Goal: Transaction & Acquisition: Purchase product/service

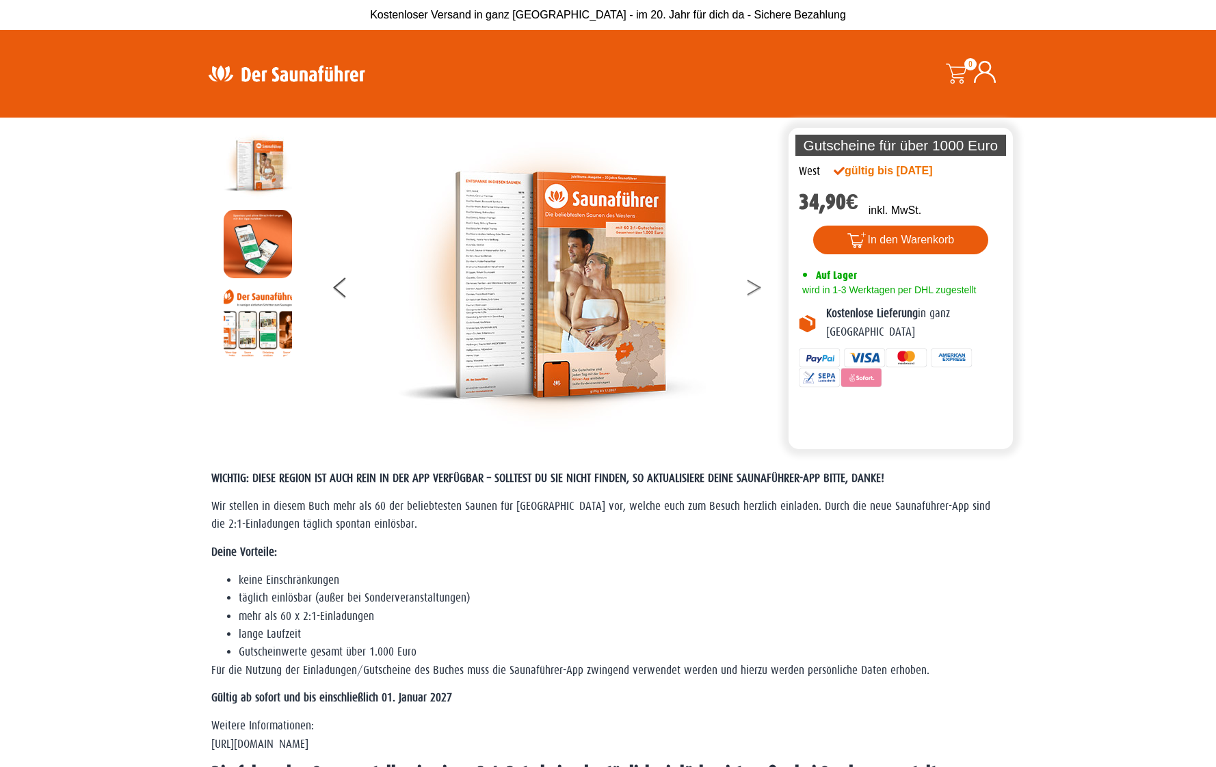
click at [752, 285] on button at bounding box center [763, 290] width 34 height 34
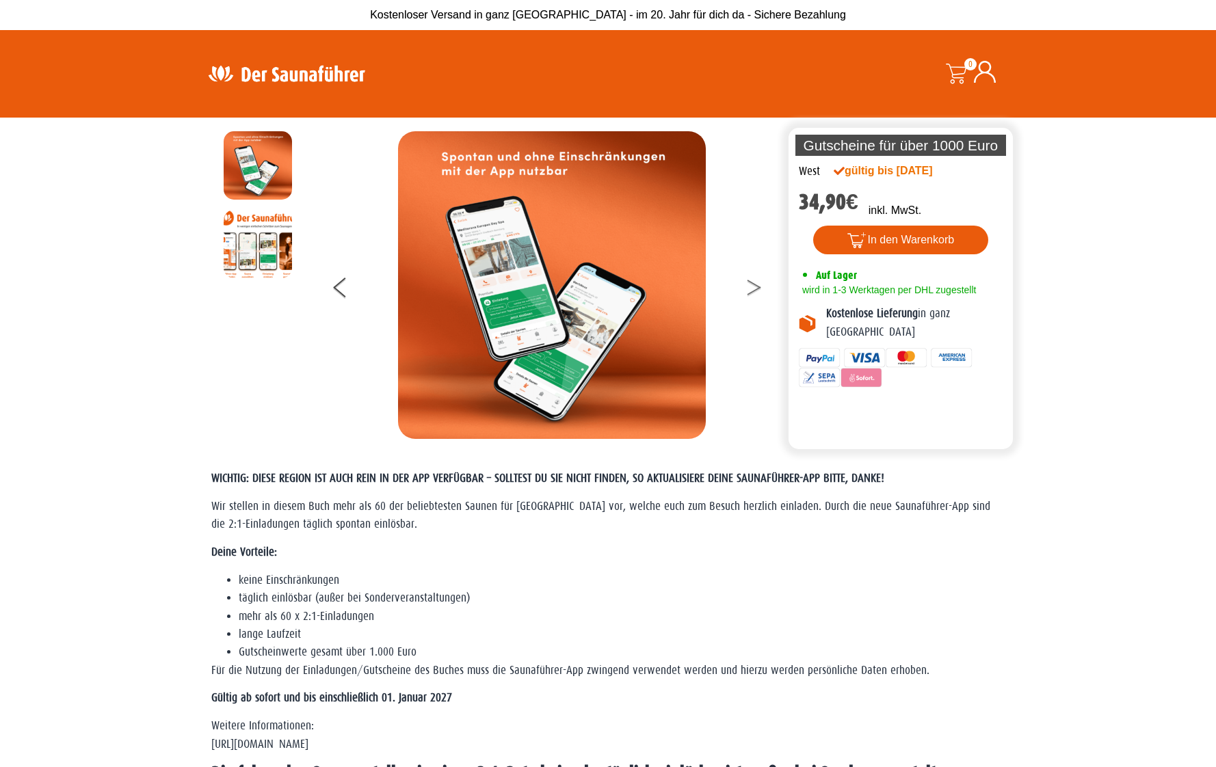
click at [752, 285] on button at bounding box center [763, 290] width 34 height 34
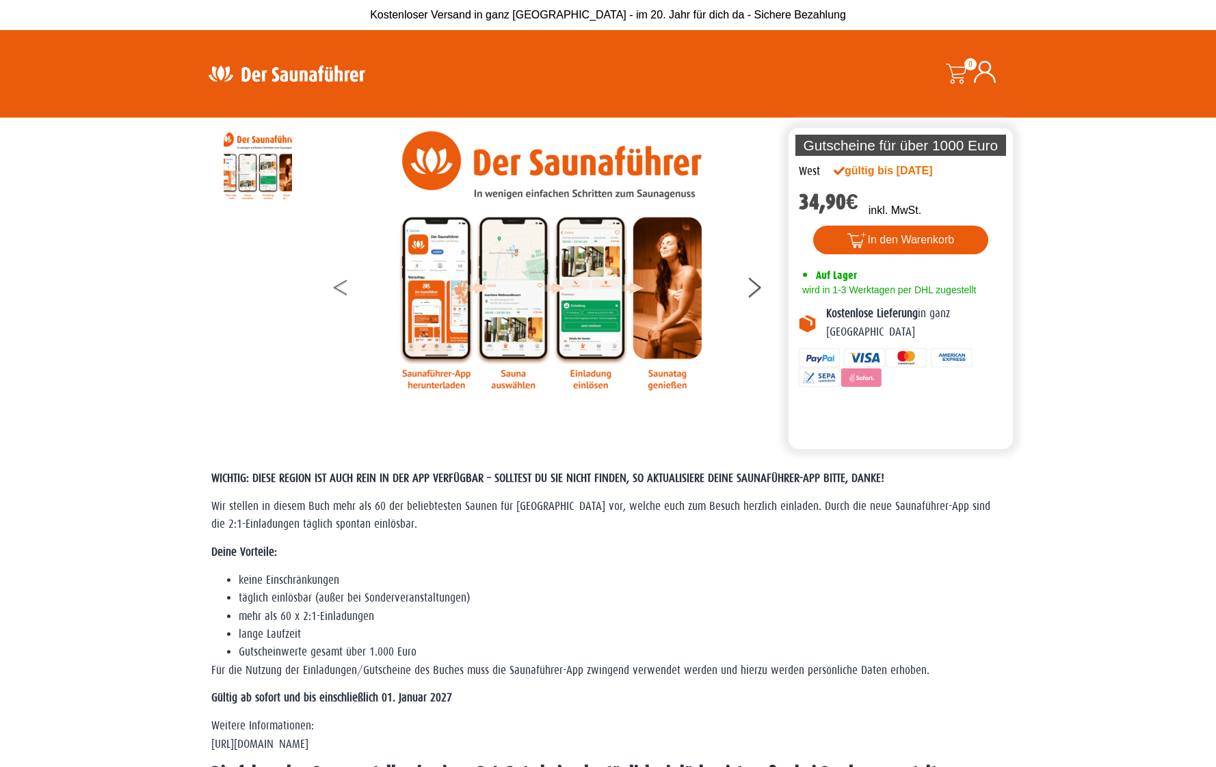
click at [339, 295] on button at bounding box center [351, 290] width 34 height 34
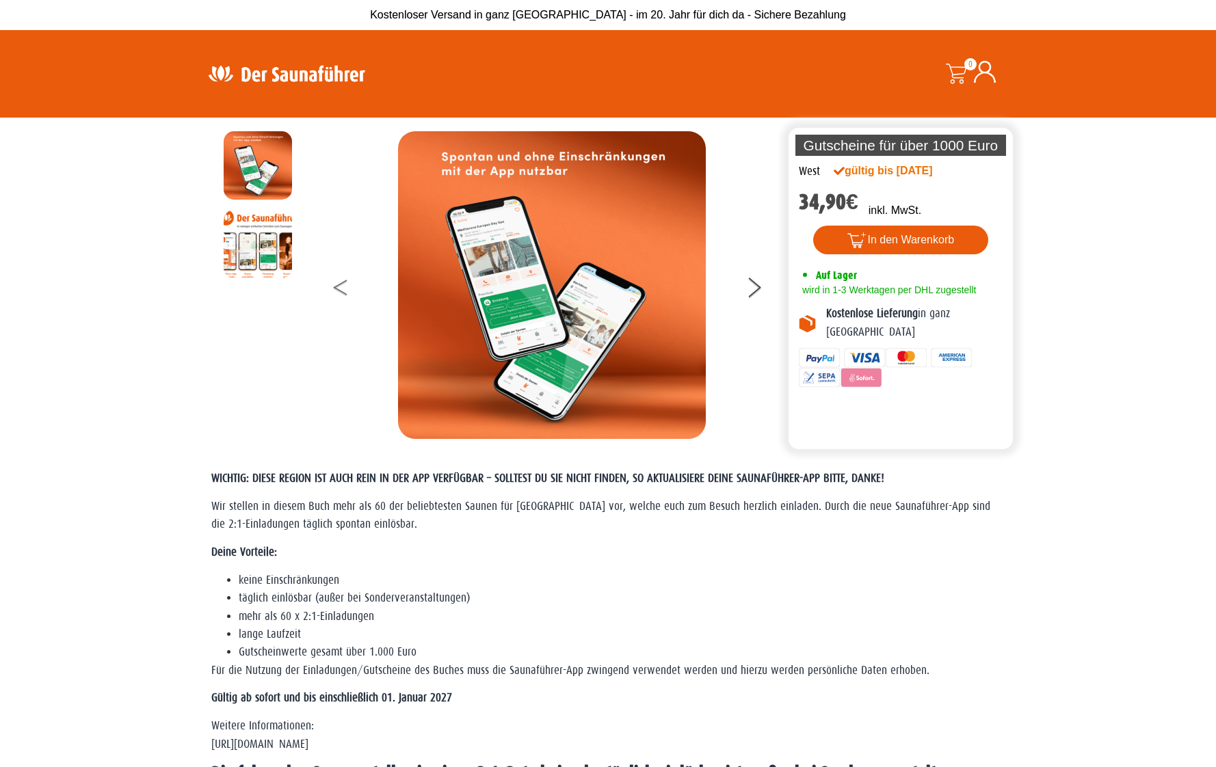
click at [339, 295] on button at bounding box center [351, 290] width 34 height 34
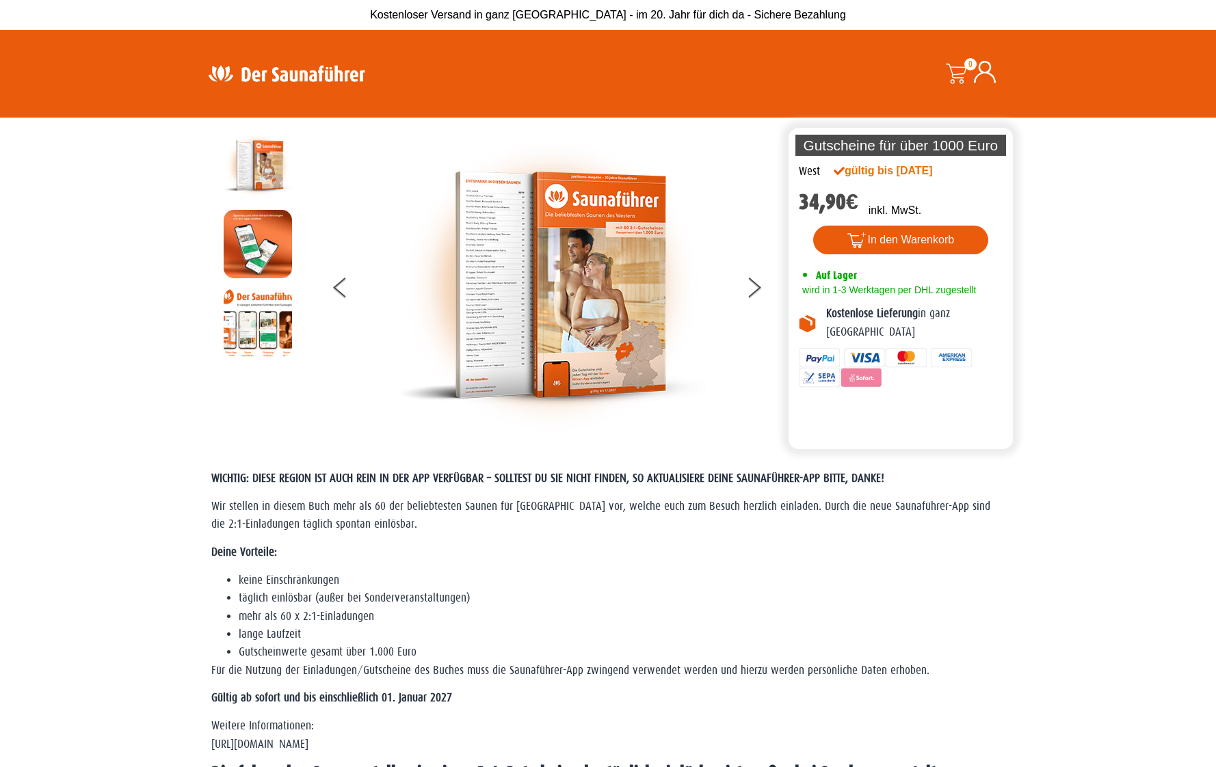
click at [551, 287] on img at bounding box center [552, 285] width 308 height 308
click at [551, 310] on img at bounding box center [552, 285] width 308 height 308
click at [754, 293] on button at bounding box center [763, 290] width 34 height 34
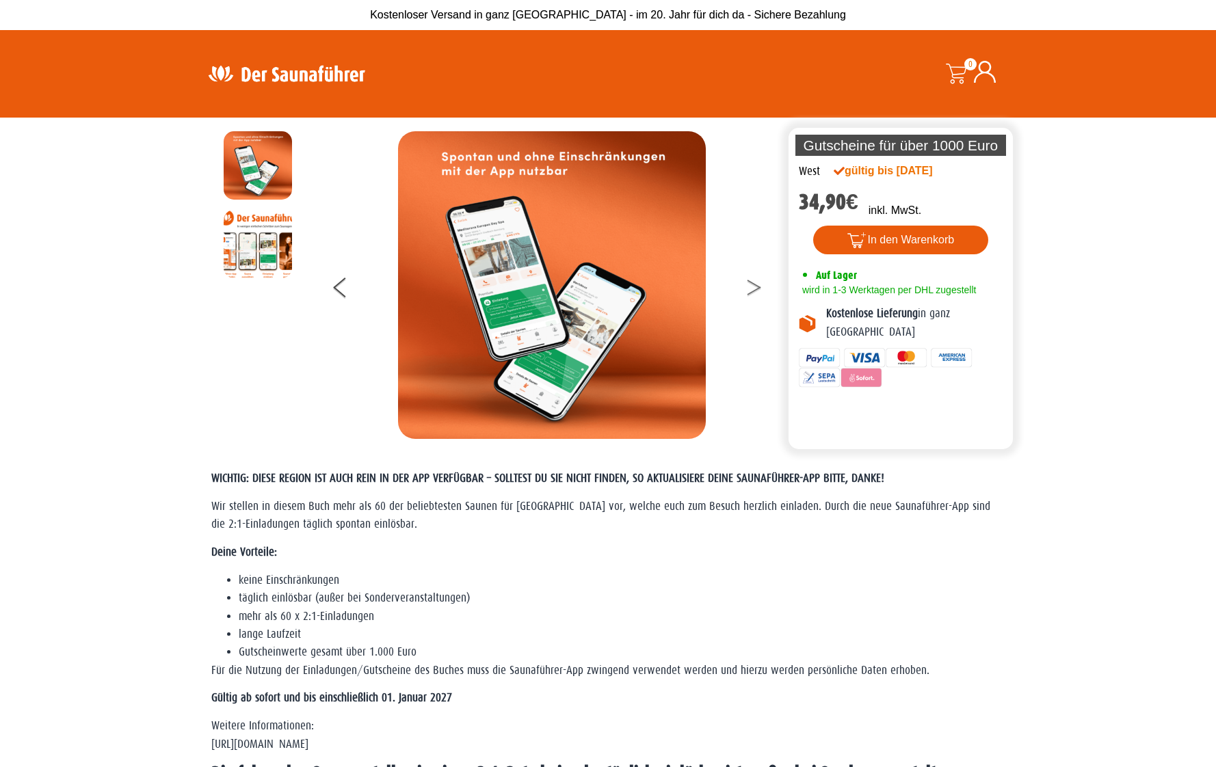
click at [754, 293] on button at bounding box center [763, 290] width 34 height 34
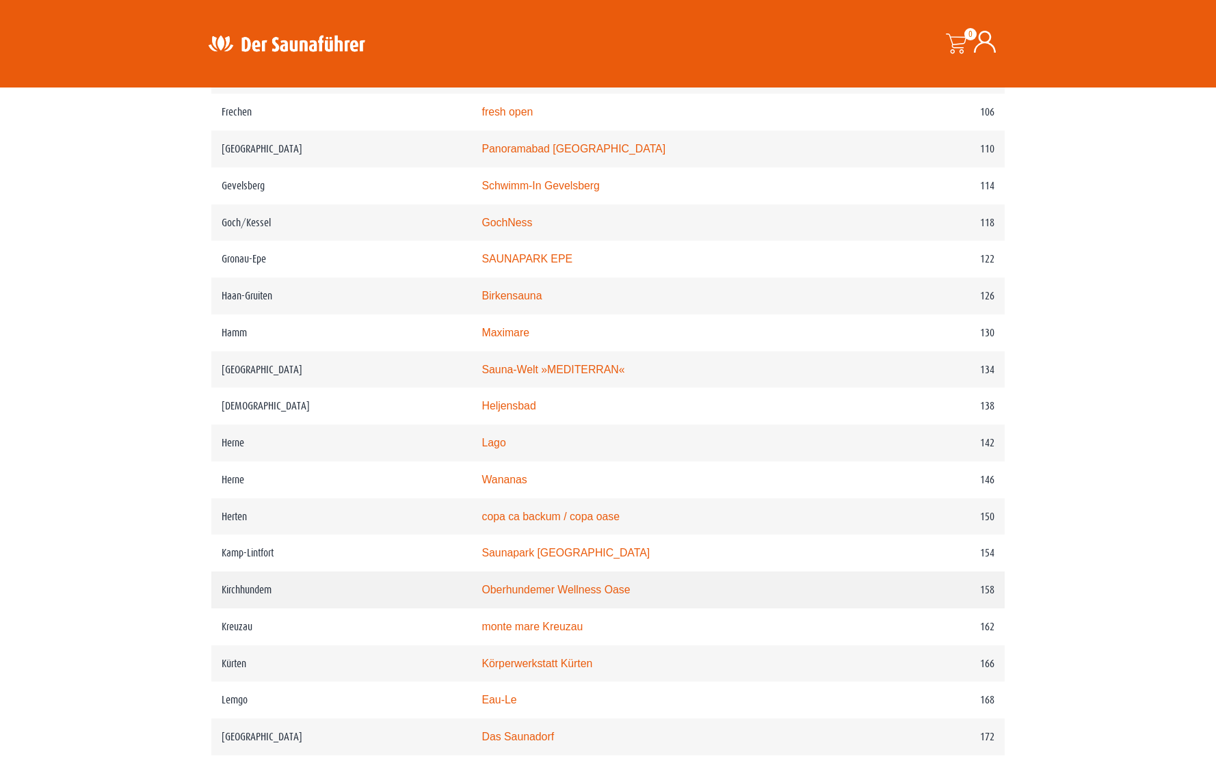
scroll to position [1436, 0]
